Goal: Information Seeking & Learning: Check status

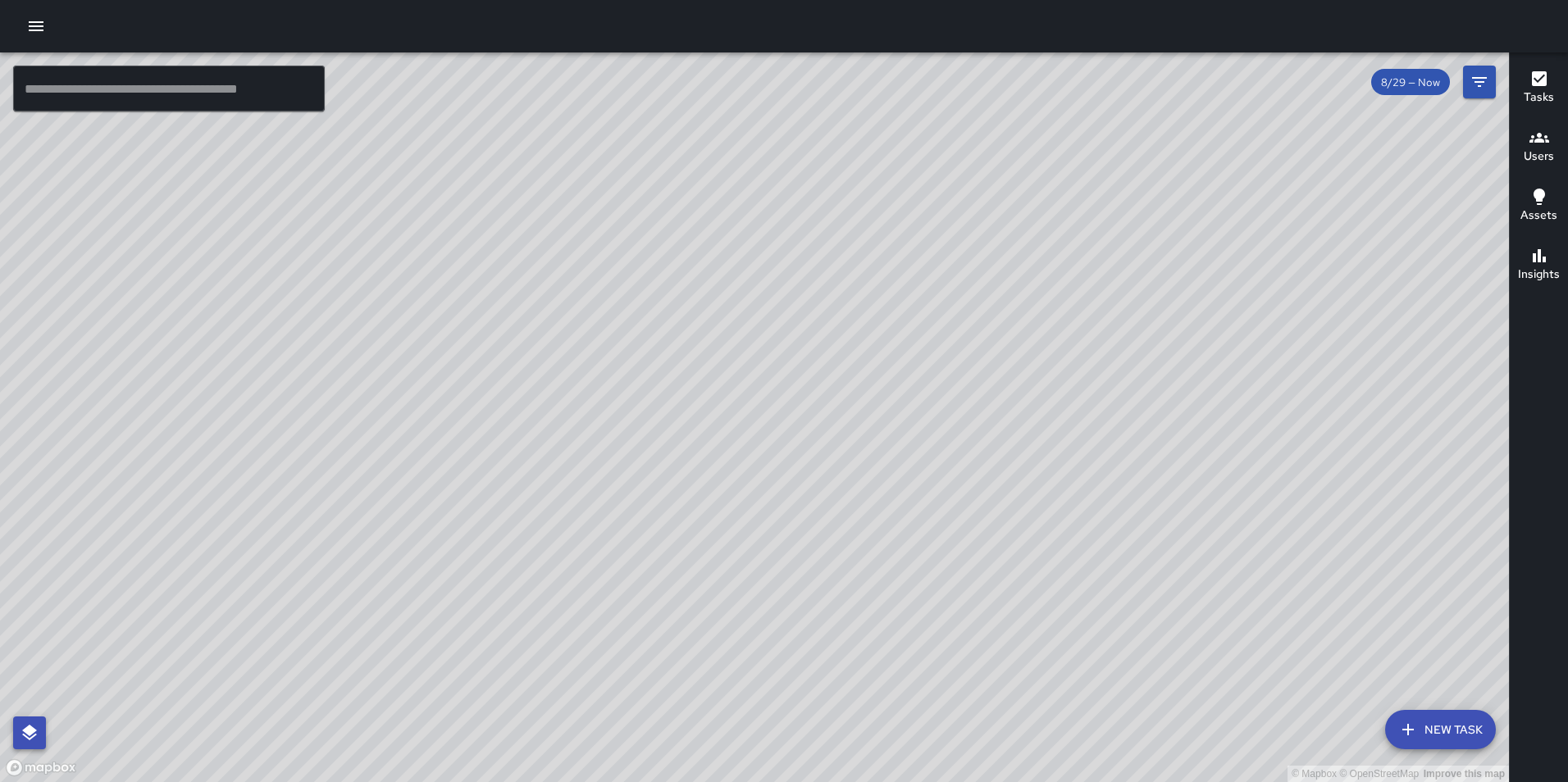
click at [16, 740] on button "button" at bounding box center [29, 733] width 33 height 33
click at [31, 26] on icon "button" at bounding box center [36, 26] width 15 height 10
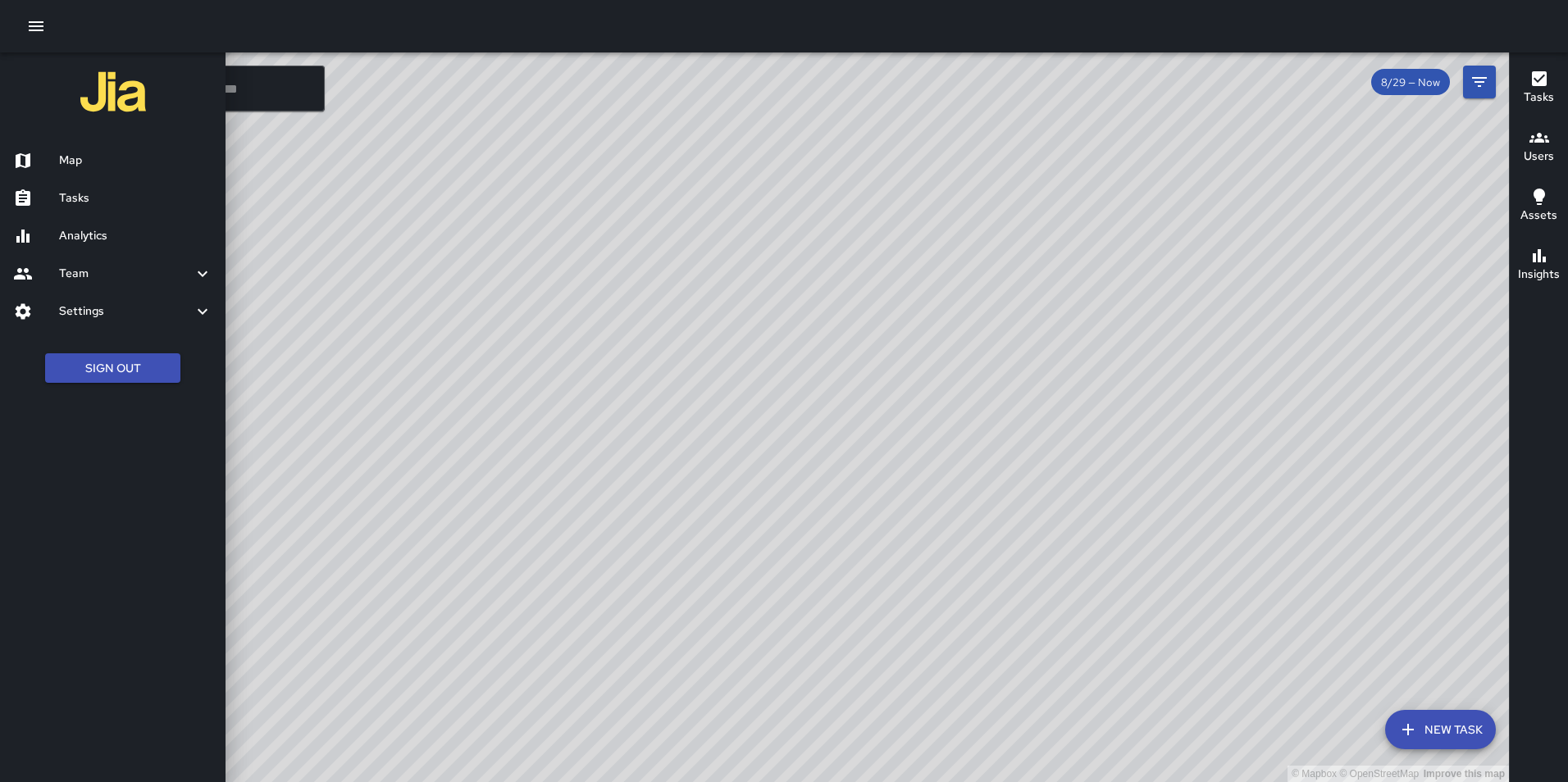
click at [93, 313] on h6 "Settings" at bounding box center [126, 311] width 133 height 18
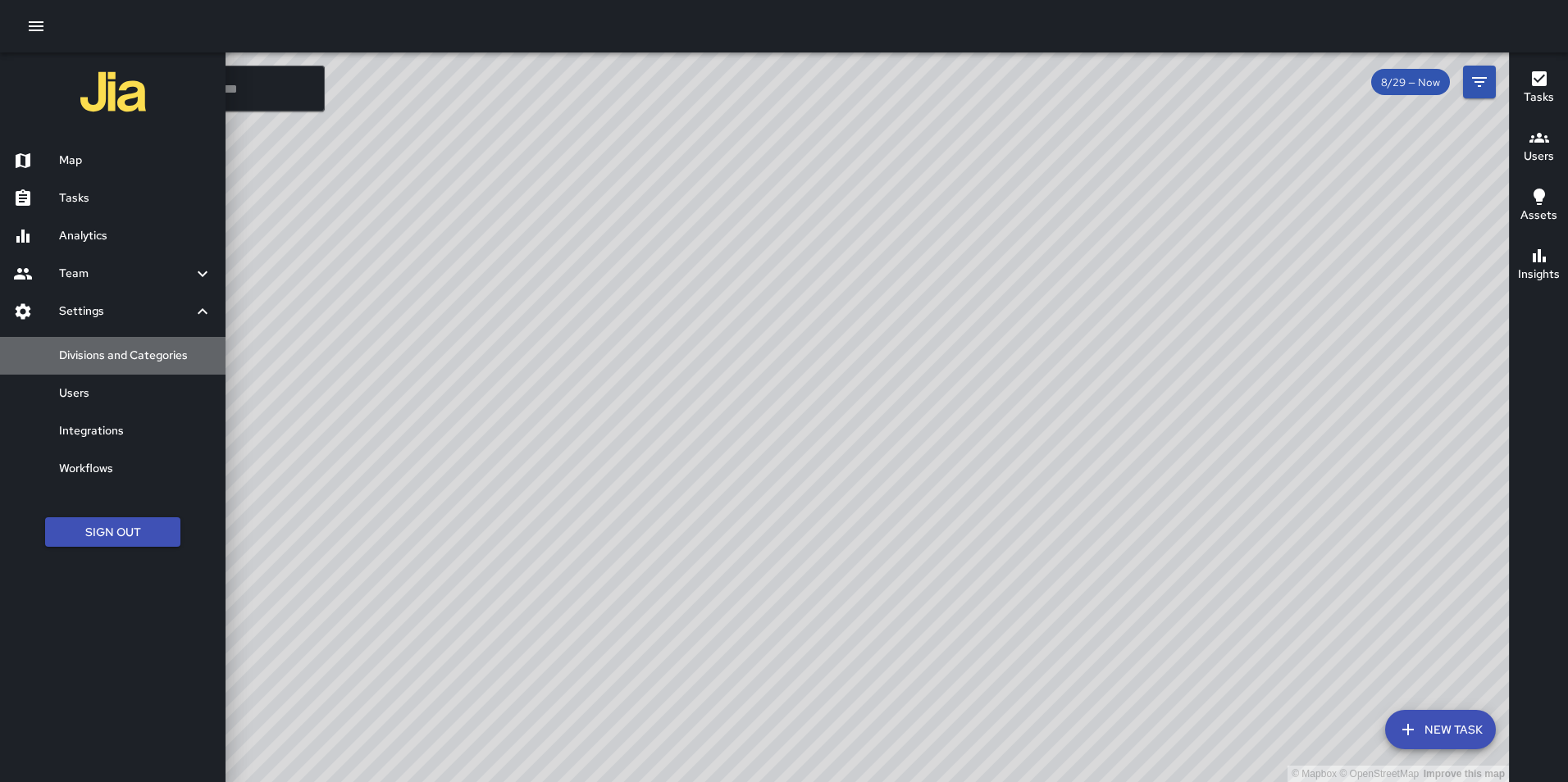
click at [120, 359] on h6 "Divisions and Categories" at bounding box center [135, 355] width 153 height 18
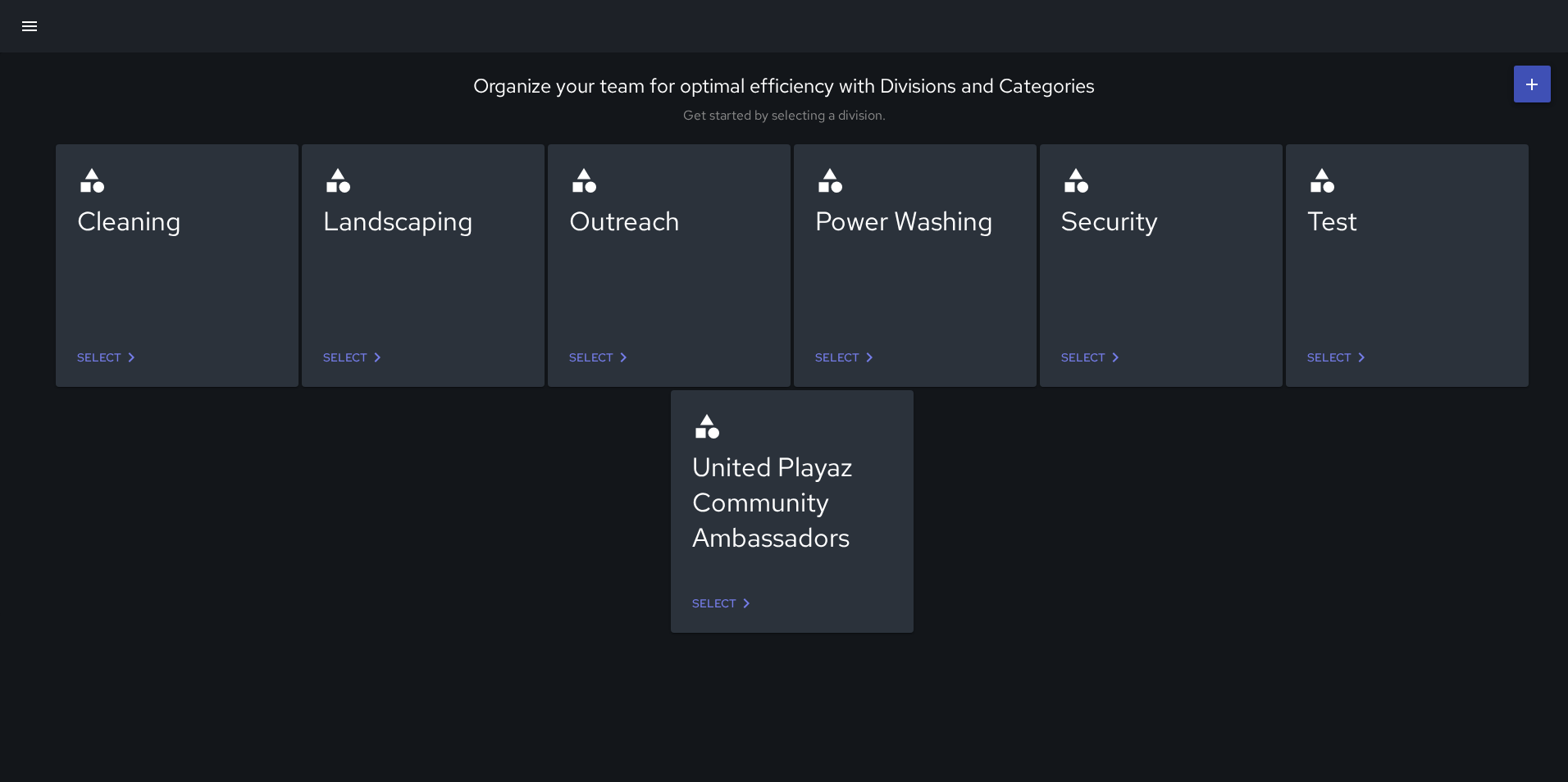
click at [111, 354] on link "Select" at bounding box center [108, 358] width 77 height 30
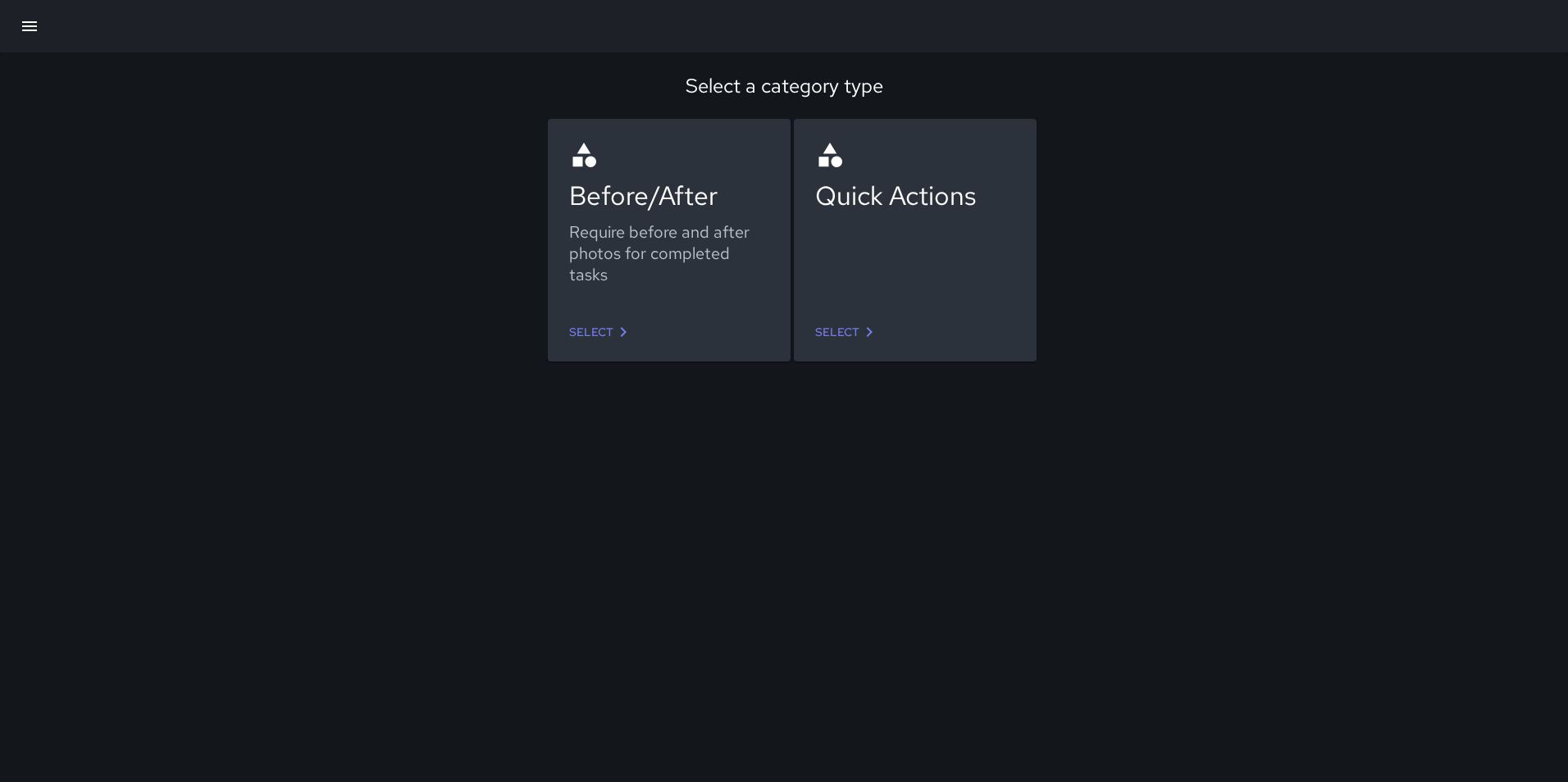
click at [594, 328] on link "Select" at bounding box center [600, 332] width 77 height 30
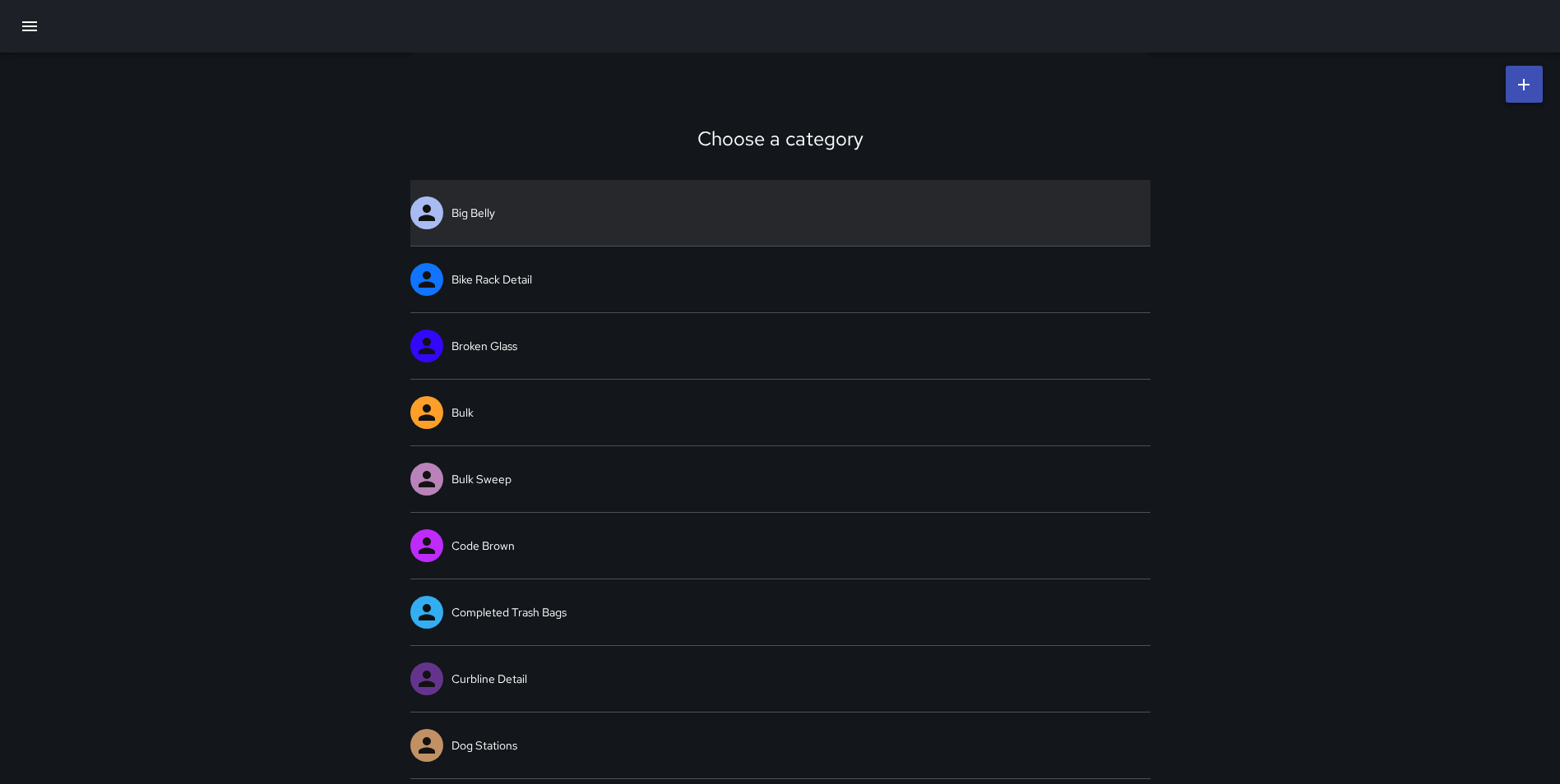
click at [502, 214] on link "Big Belly" at bounding box center [780, 213] width 740 height 66
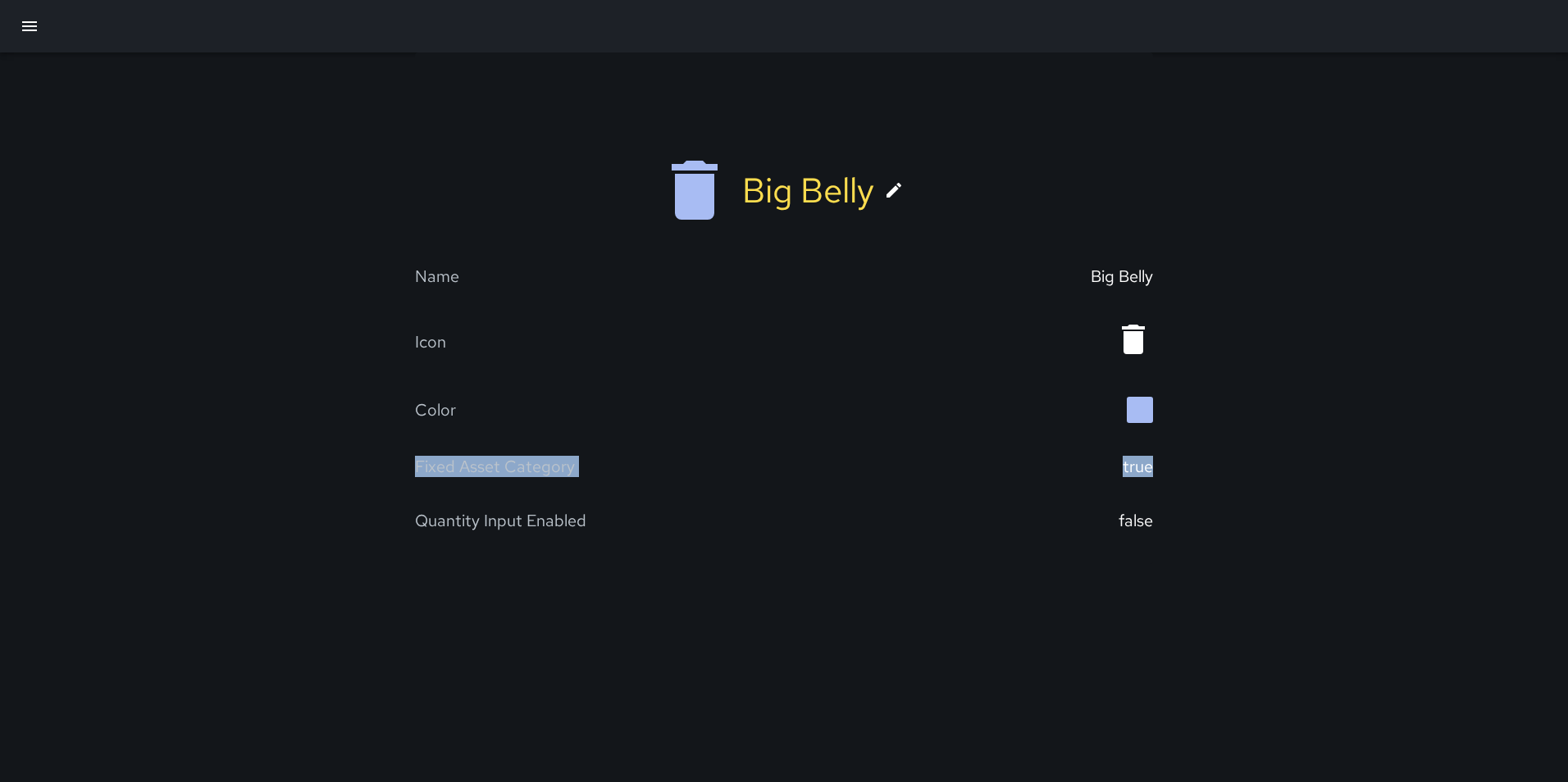
drag, startPoint x: 407, startPoint y: 437, endPoint x: 1163, endPoint y: 445, distance: 756.0
click at [1163, 445] on div "Big Belly Name Big Belly Icon Color Fixed Asset Category true Quantity Input En…" at bounding box center [784, 308] width 1568 height 512
click at [707, 456] on div "Fixed Asset Category" at bounding box center [599, 466] width 369 height 22
click at [599, 510] on div "Quantity Input Enabled" at bounding box center [599, 520] width 369 height 22
click at [36, 28] on icon "button" at bounding box center [29, 26] width 20 height 20
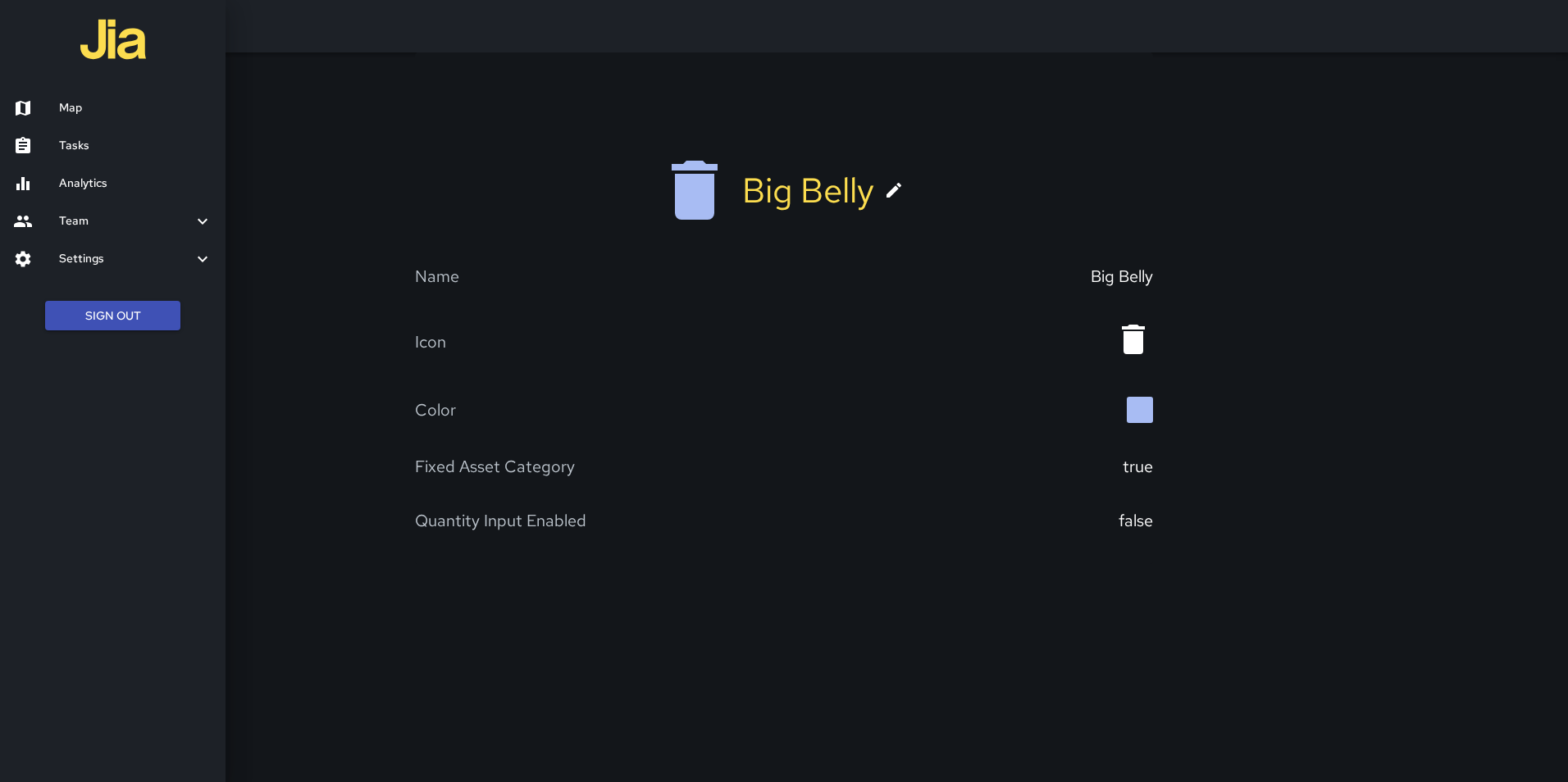
click at [87, 180] on h6 "Analytics" at bounding box center [135, 184] width 153 height 18
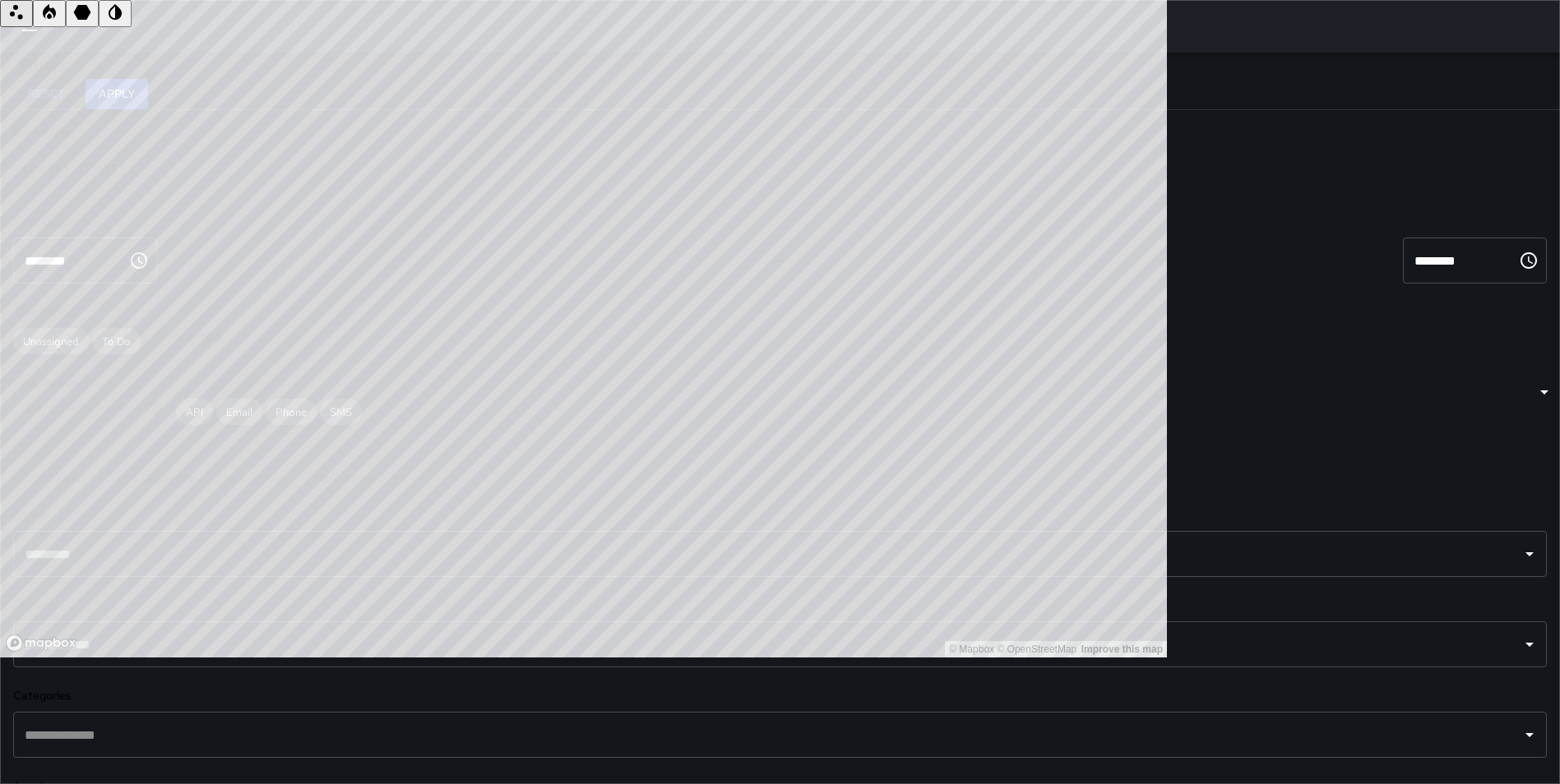
scroll to position [270, 0]
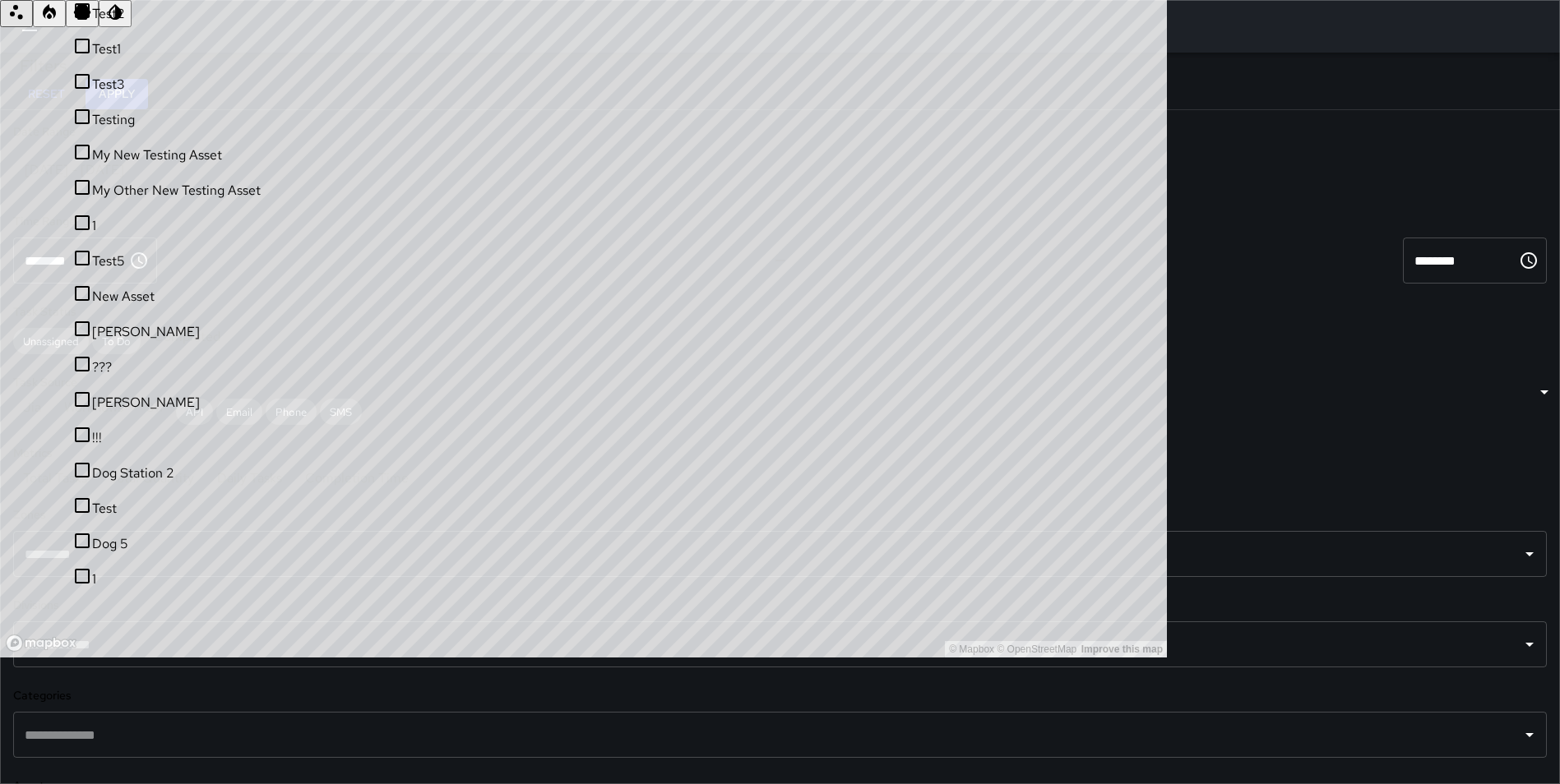
click at [148, 97] on button "Apply" at bounding box center [116, 94] width 63 height 30
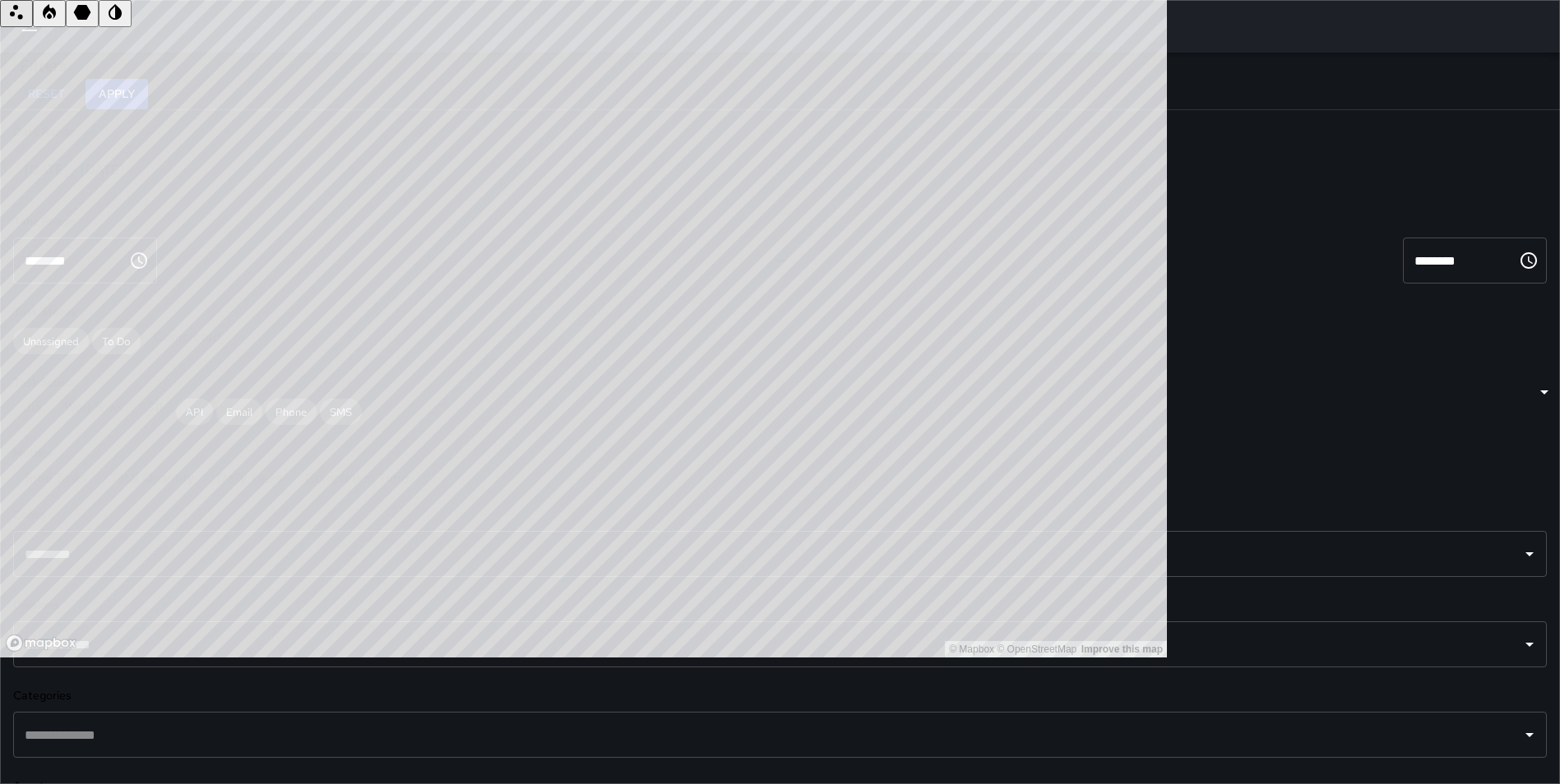
scroll to position [0, 0]
click at [181, 175] on div "[DATE] - [DATE]" at bounding box center [798, 169] width 1571 height 46
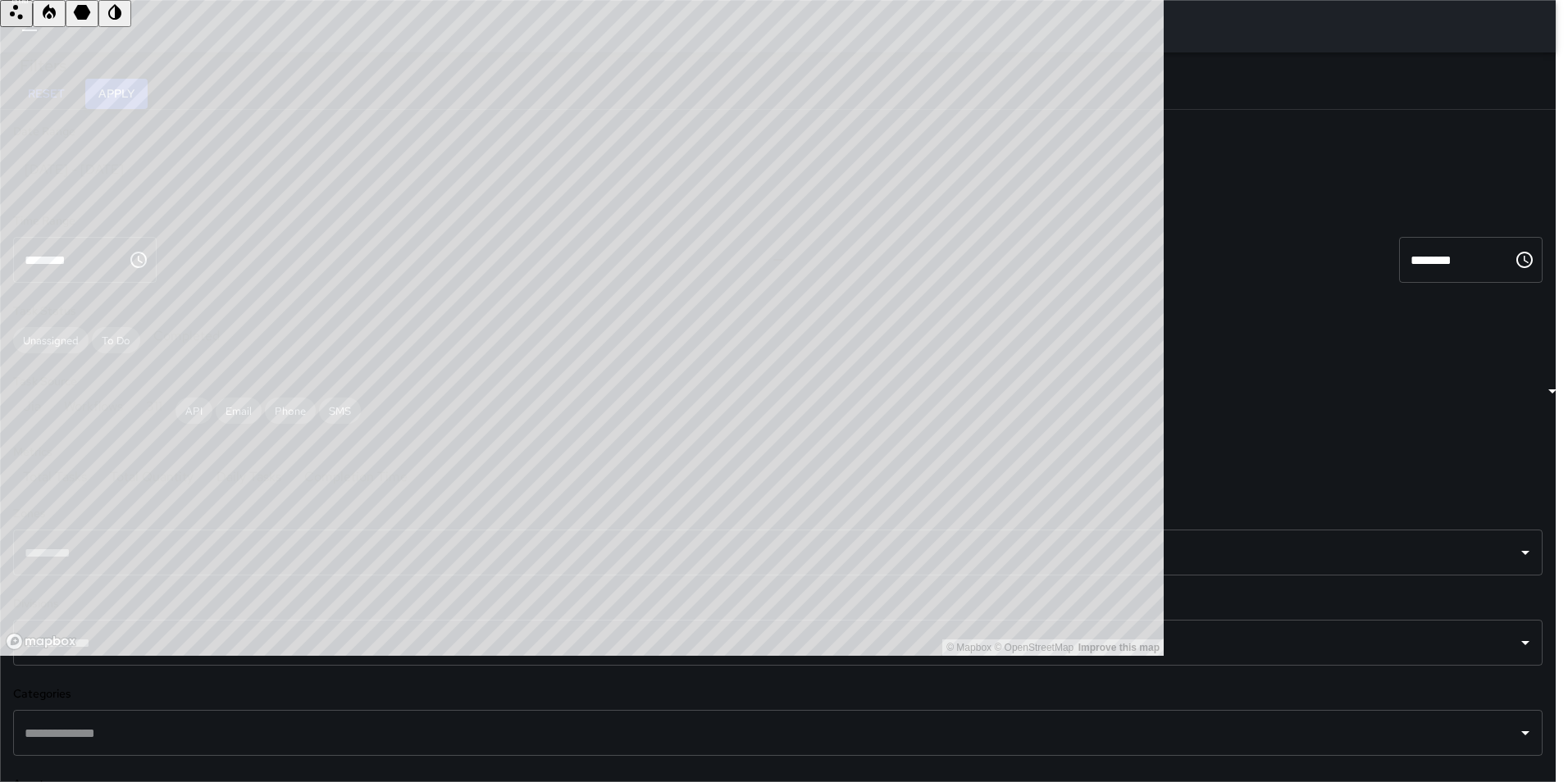
type input "******"
type input "**********"
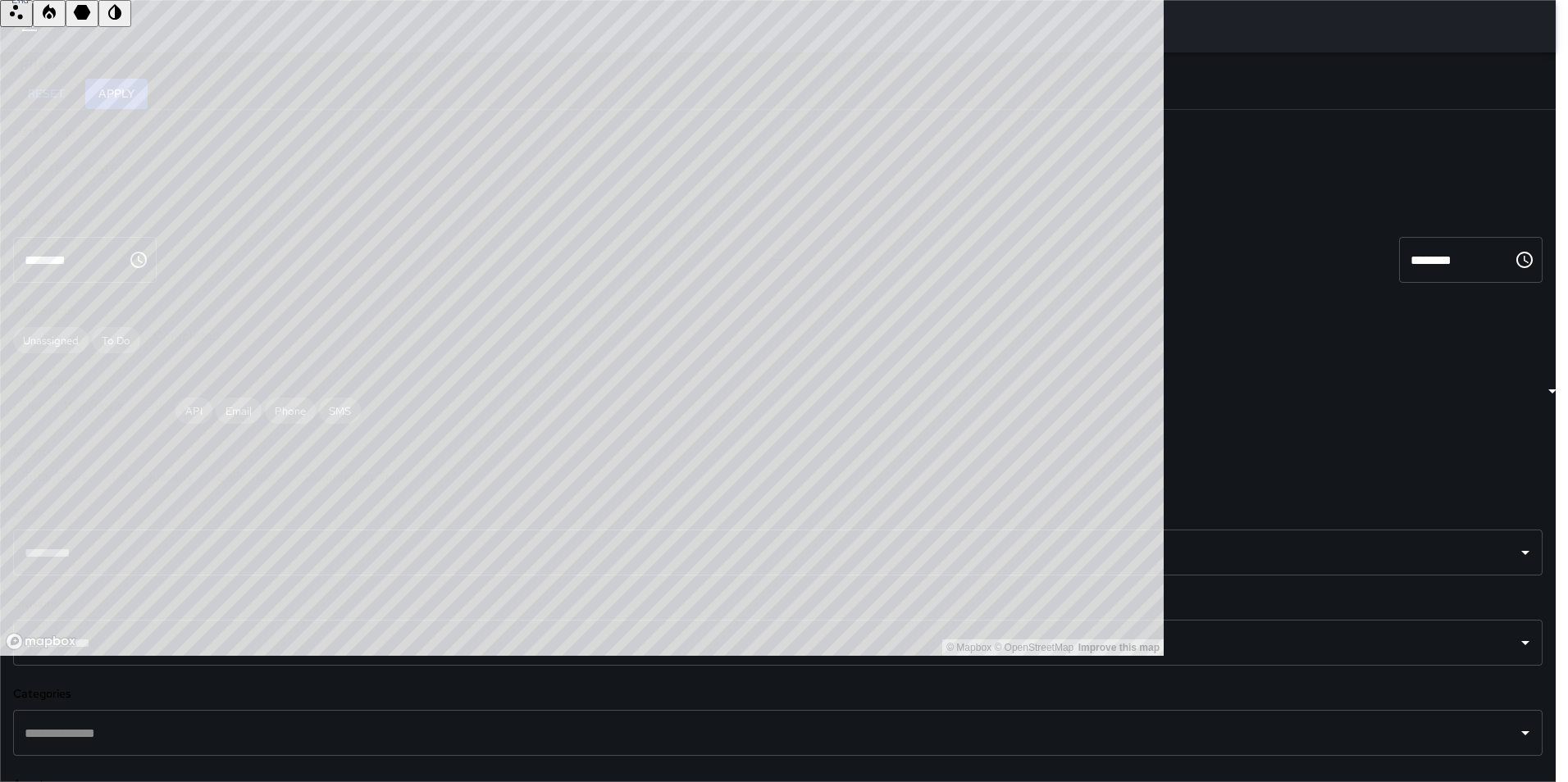
type input "**********"
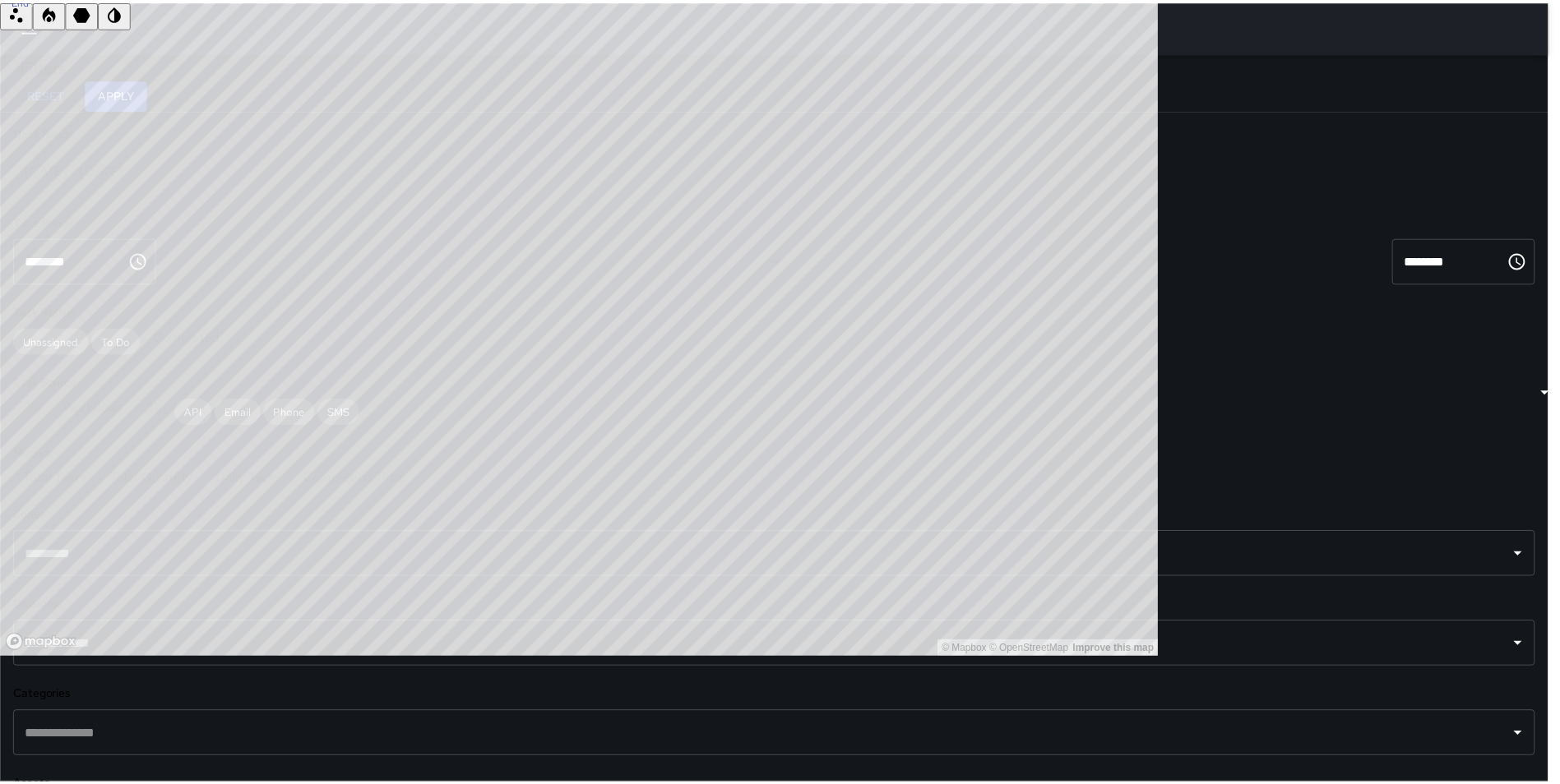
scroll to position [13, 13]
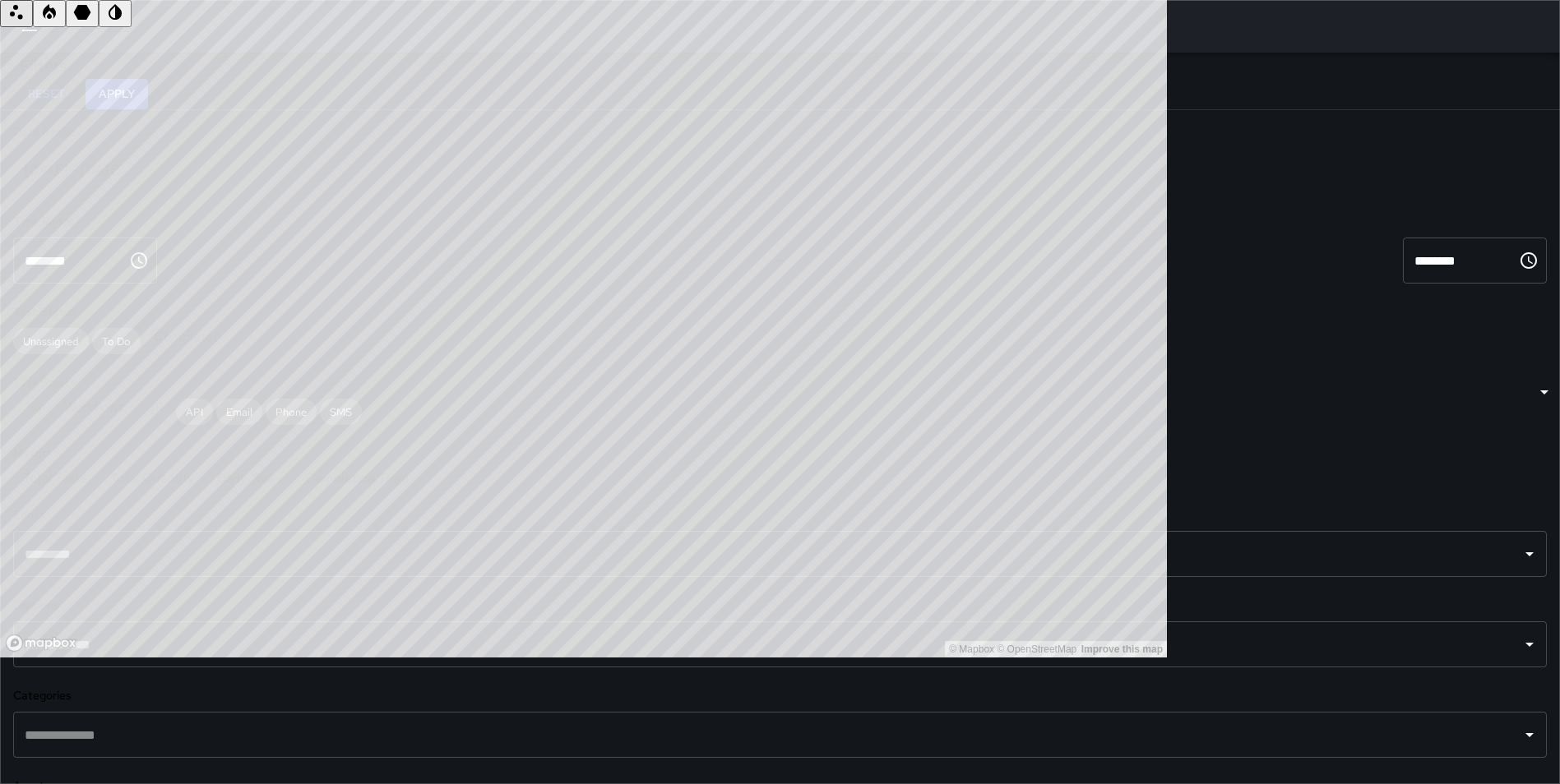
click at [148, 84] on button "Apply" at bounding box center [116, 94] width 63 height 30
click at [17, 11] on button "button" at bounding box center [29, 26] width 39 height 39
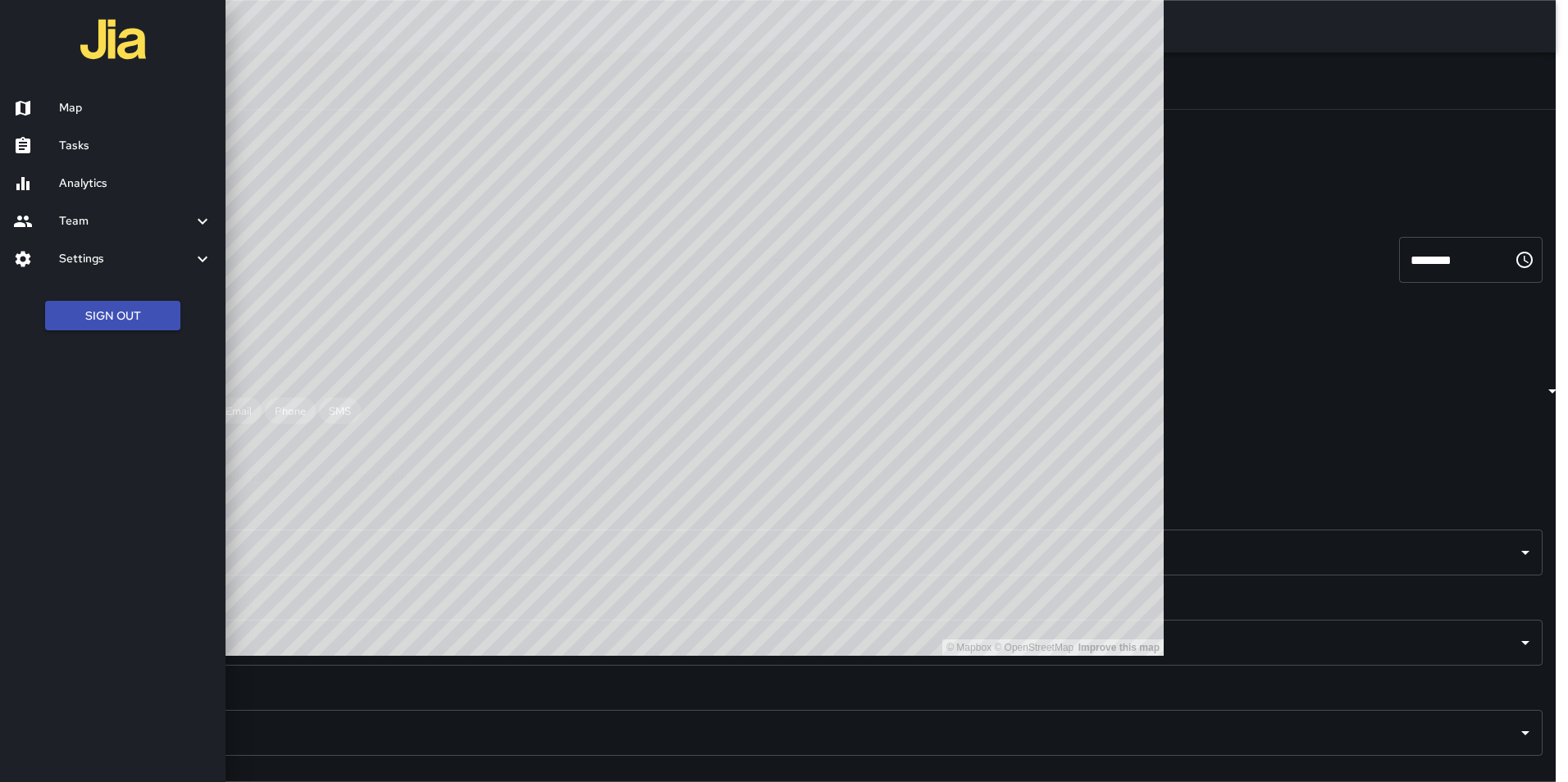
drag, startPoint x: 49, startPoint y: 141, endPoint x: 58, endPoint y: 140, distance: 9.1
click at [49, 140] on div at bounding box center [36, 145] width 46 height 20
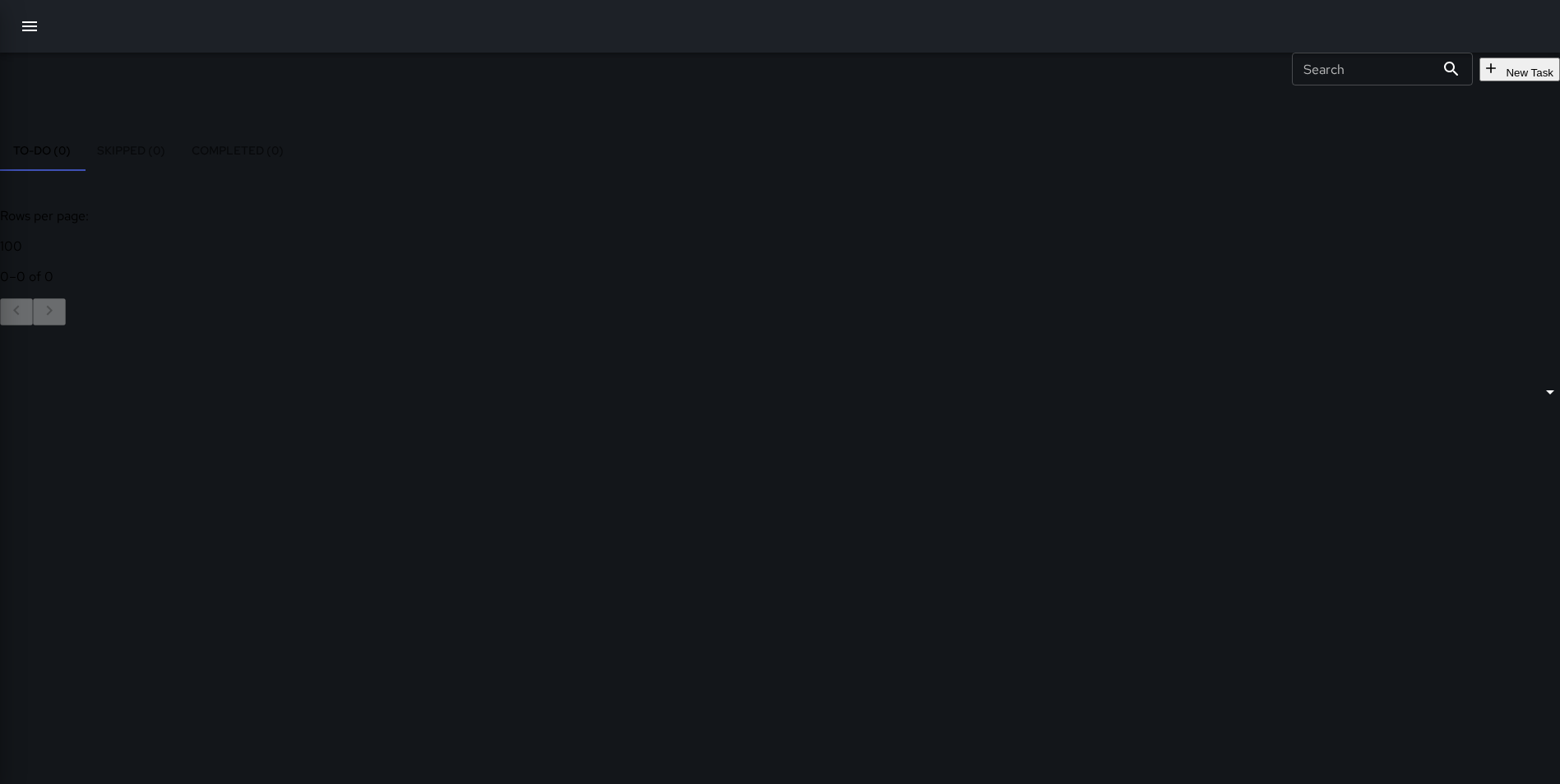
scroll to position [684, 1209]
click at [34, 23] on icon "button" at bounding box center [30, 26] width 15 height 10
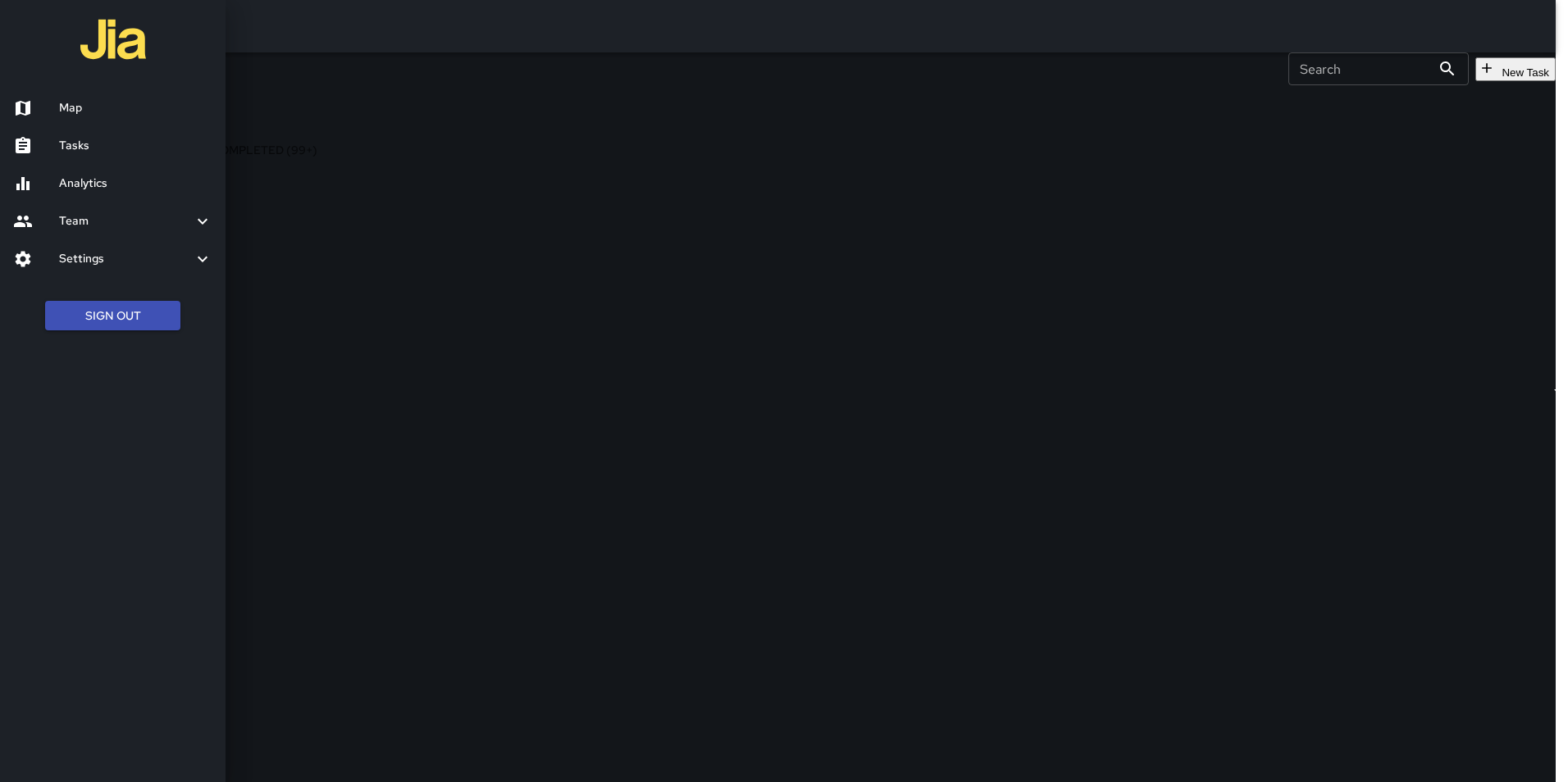
click at [106, 180] on h6 "Analytics" at bounding box center [135, 184] width 153 height 18
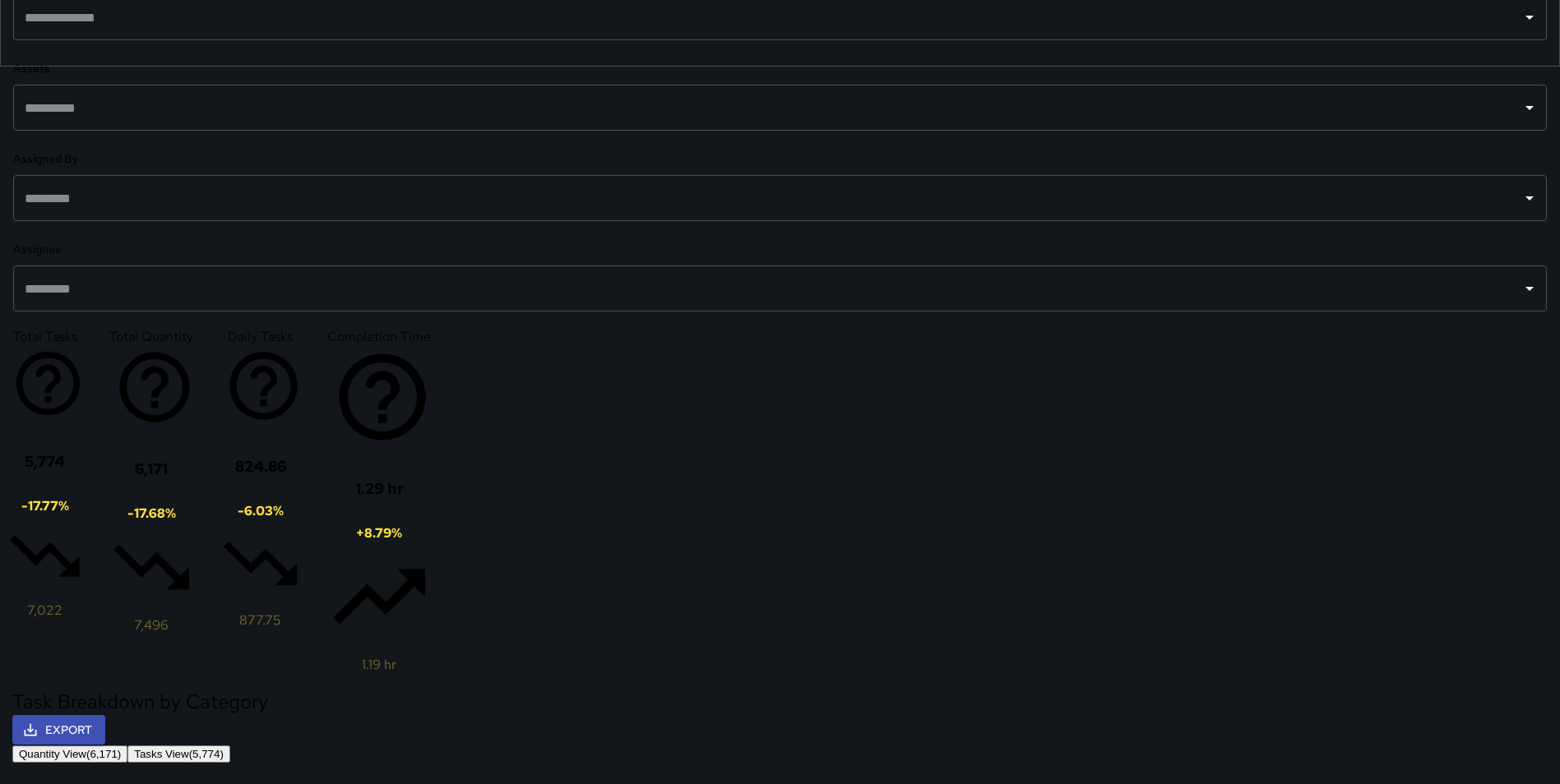
scroll to position [715, 0]
drag, startPoint x: 1227, startPoint y: 297, endPoint x: 1158, endPoint y: 301, distance: 69.1
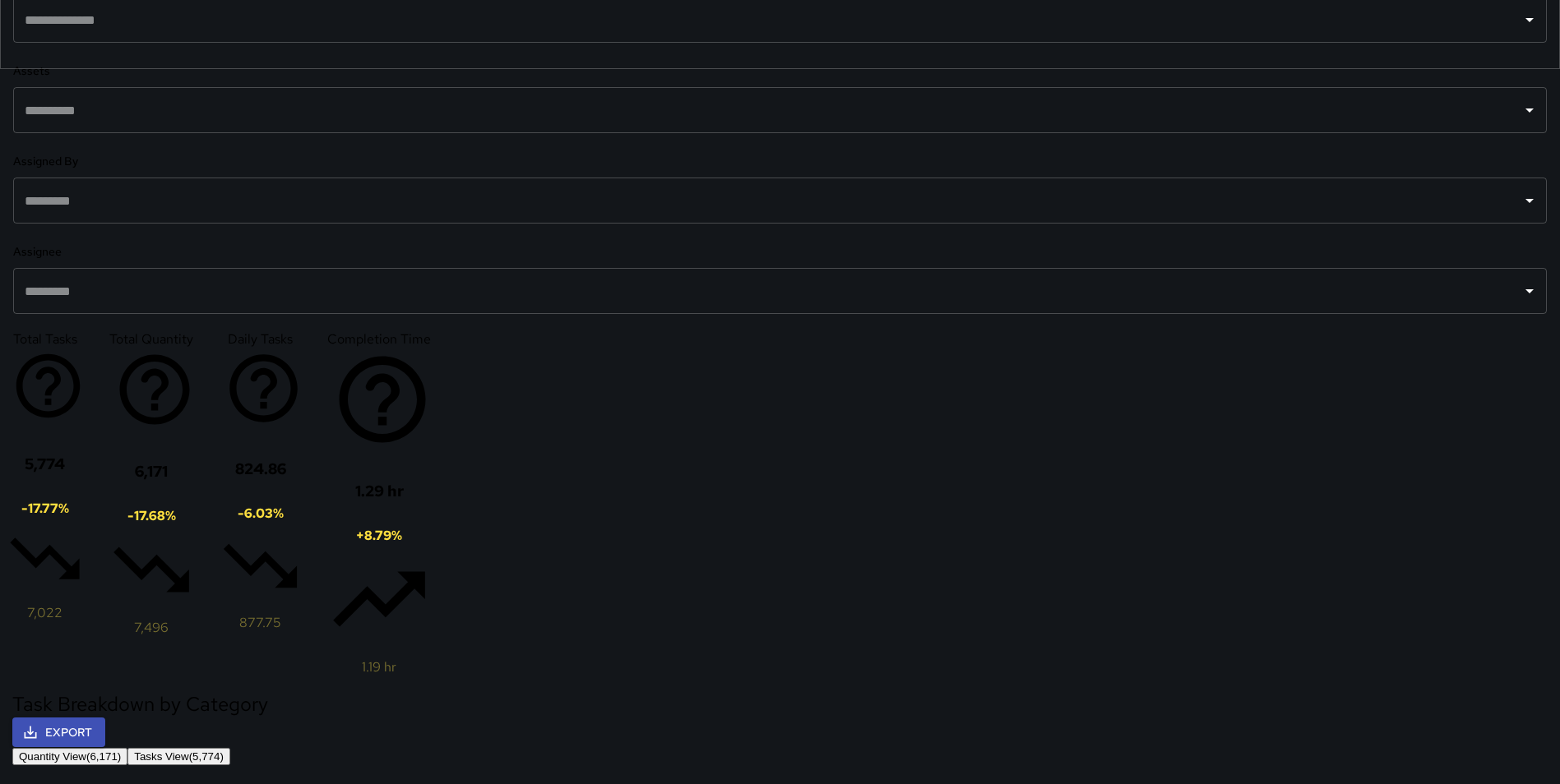
drag, startPoint x: 1316, startPoint y: 282, endPoint x: 1398, endPoint y: 283, distance: 82.0
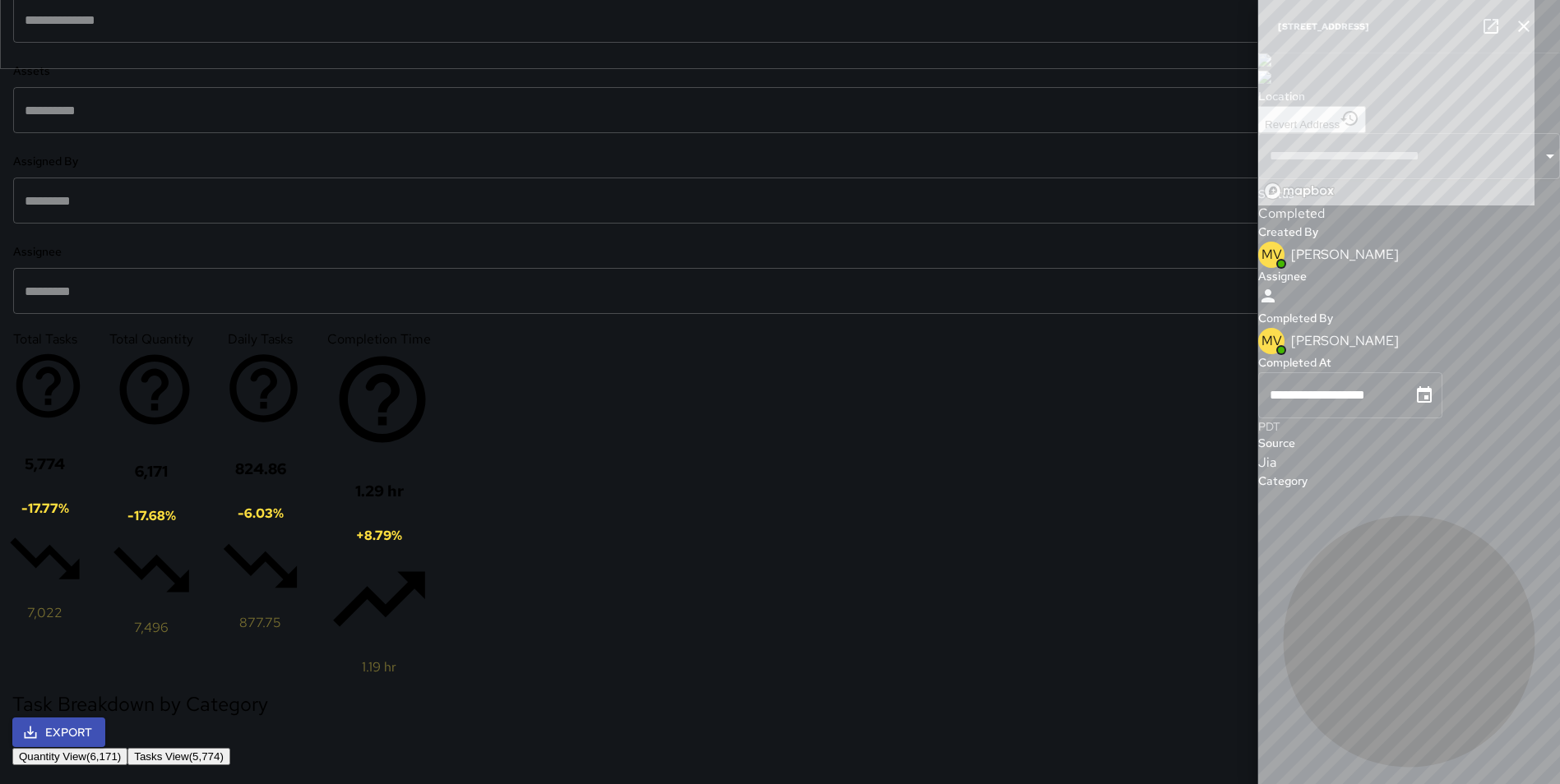
type input "**********"
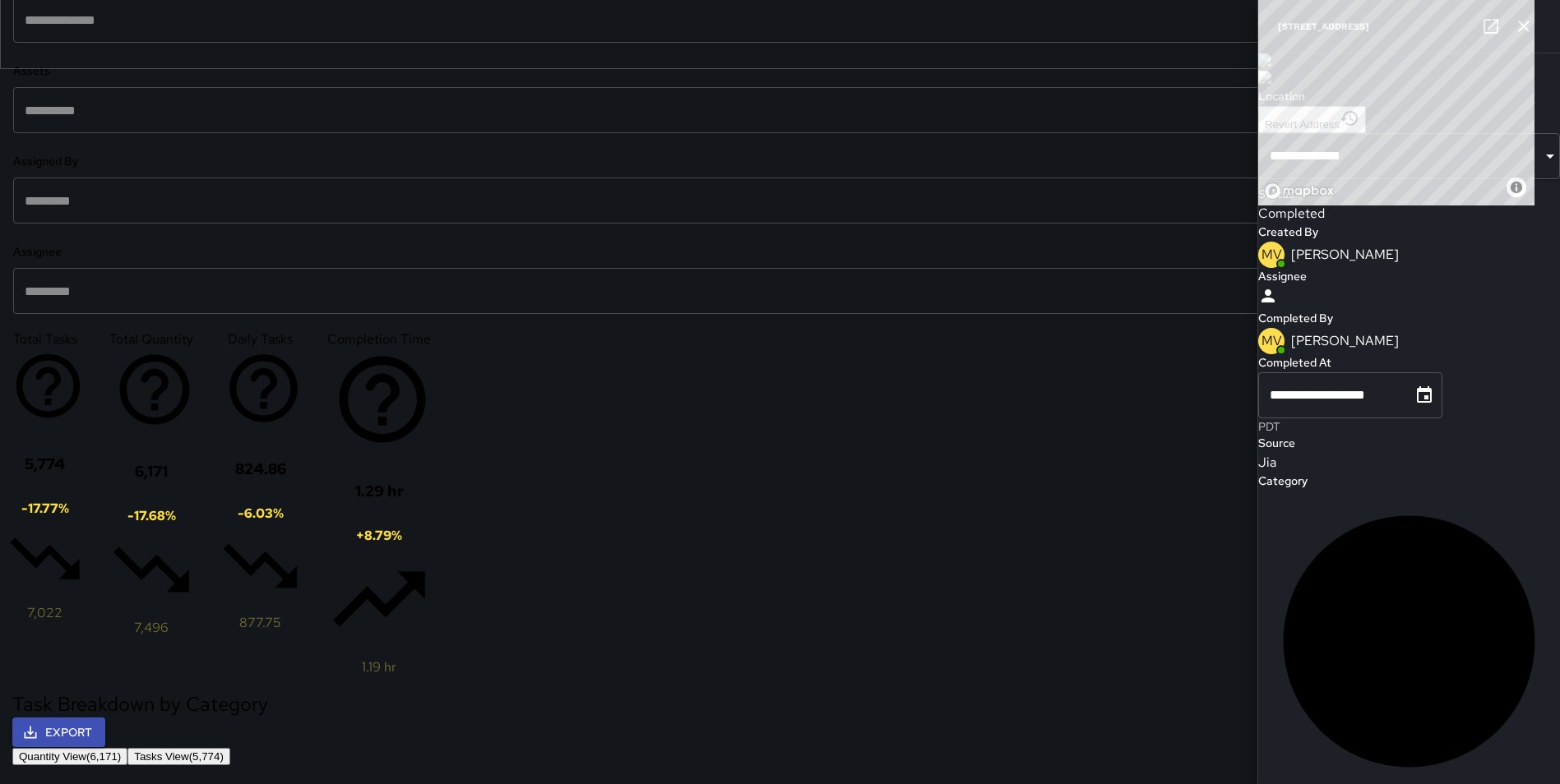
scroll to position [0, 0]
click at [1520, 26] on icon "button" at bounding box center [1524, 26] width 20 height 20
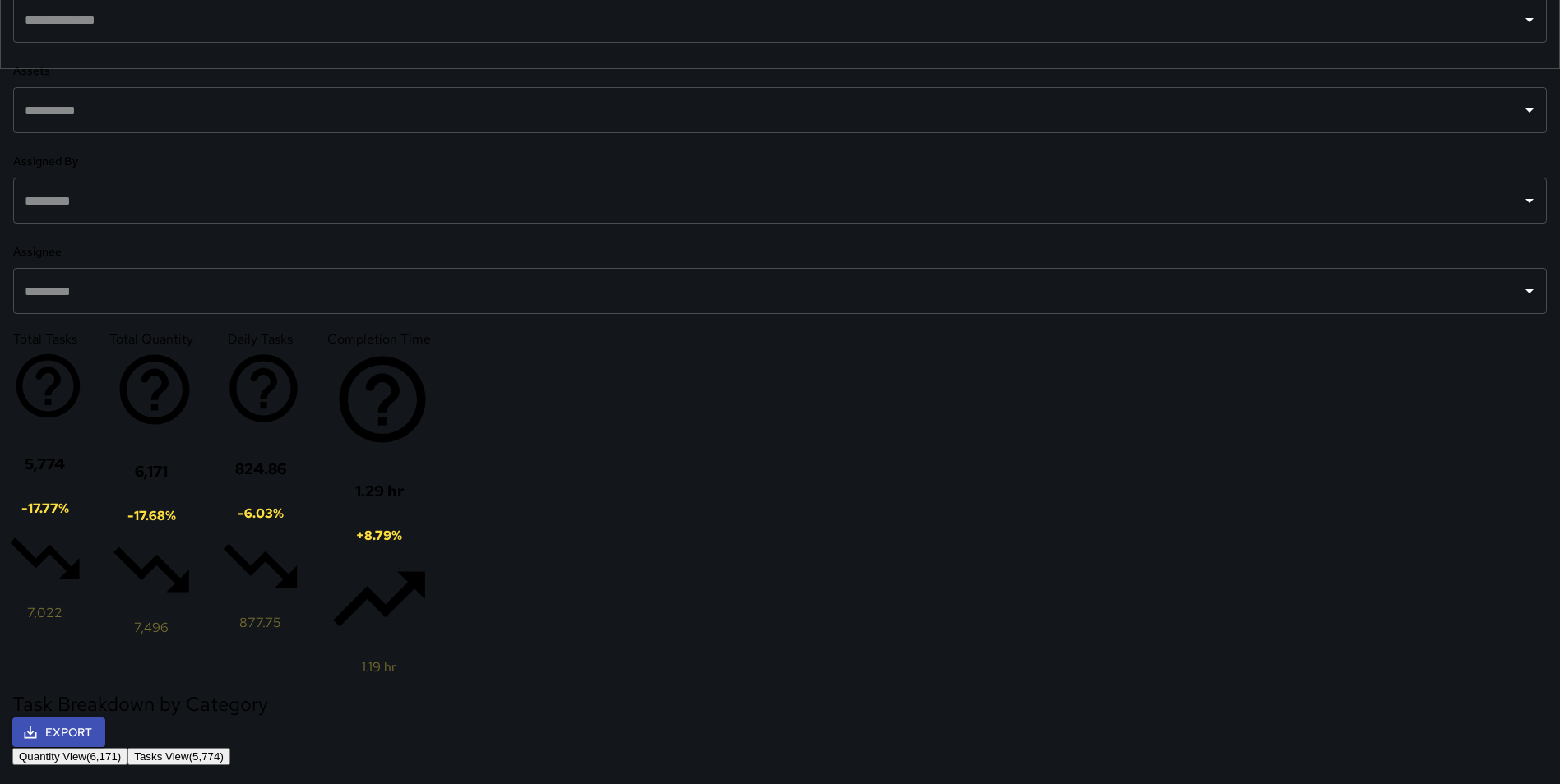
type input "*********"
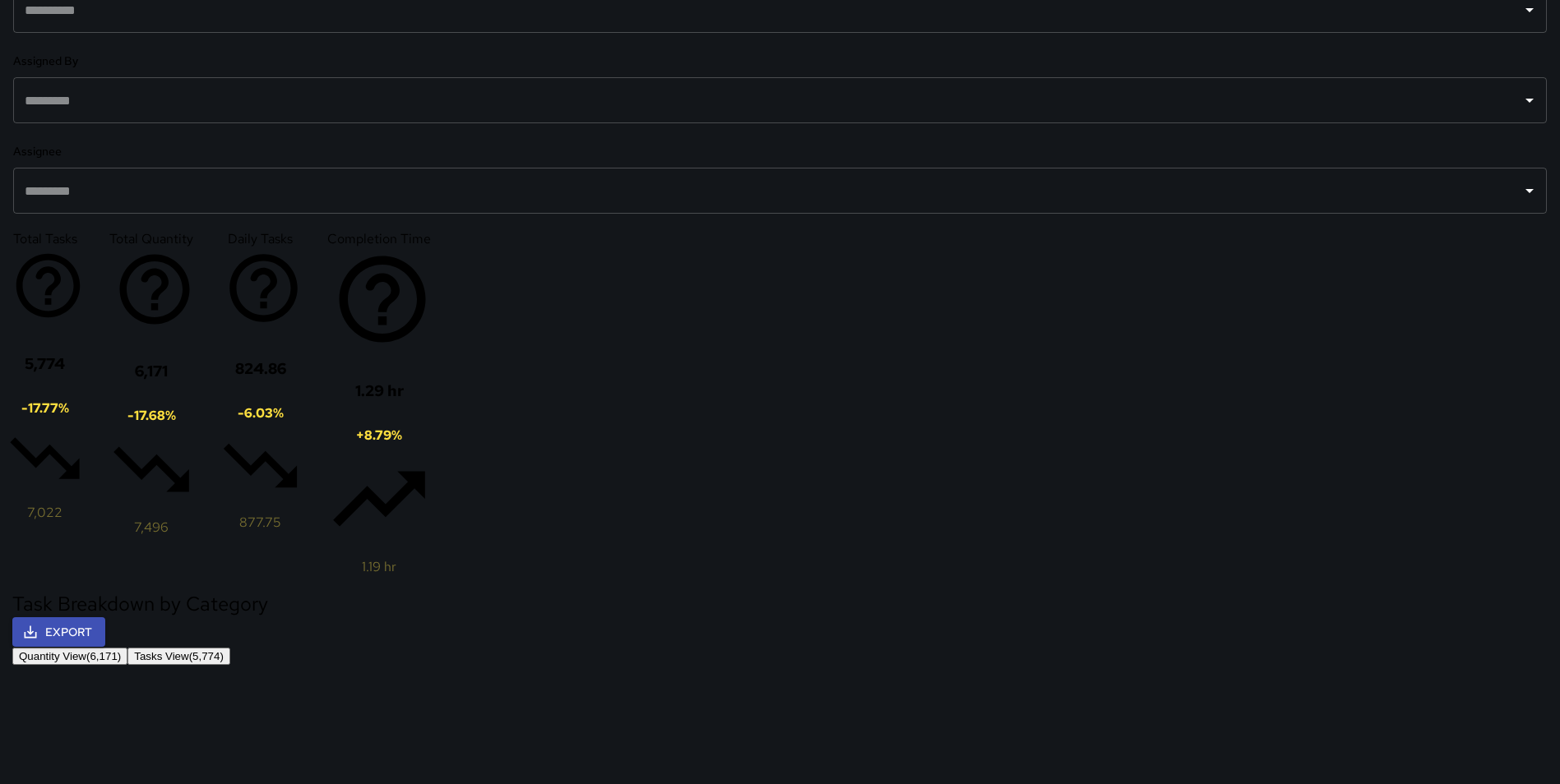
scroll to position [833, 0]
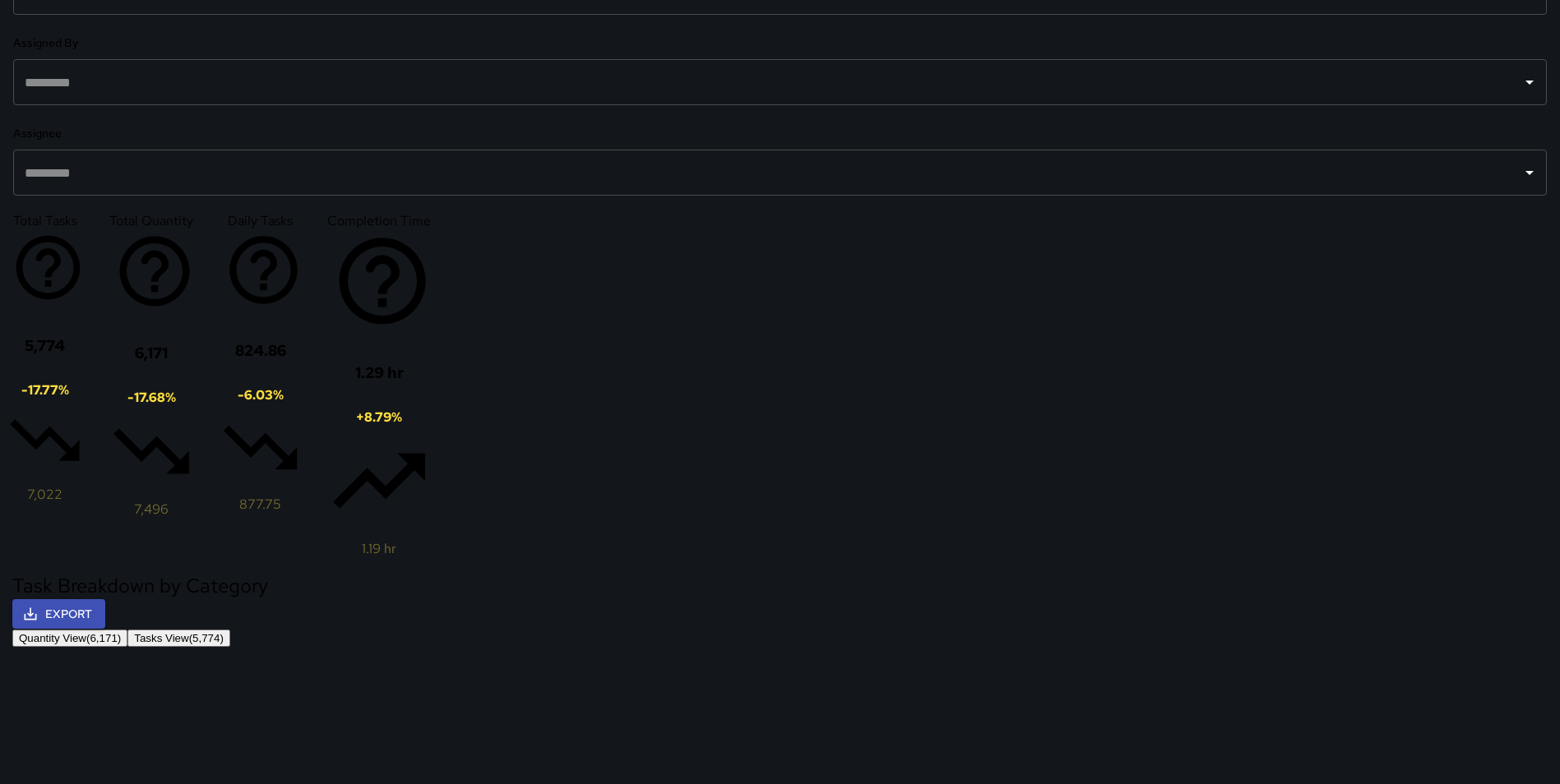
drag, startPoint x: 446, startPoint y: 131, endPoint x: 375, endPoint y: 120, distance: 71.8
